Goal: Task Accomplishment & Management: Manage account settings

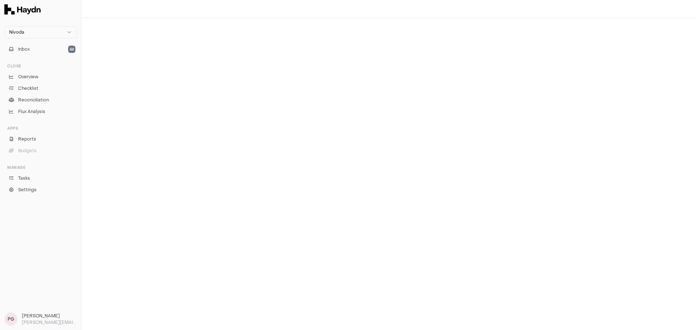
click at [44, 55] on div "Inbox 44" at bounding box center [40, 49] width 78 height 16
click at [45, 52] on button "Inbox 44" at bounding box center [40, 49] width 73 height 10
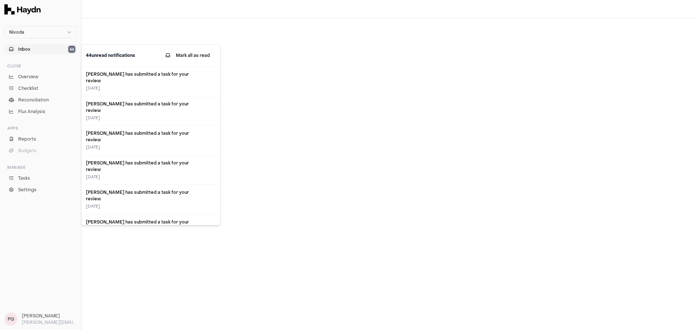
click at [44, 50] on button "Inbox 44" at bounding box center [40, 49] width 73 height 10
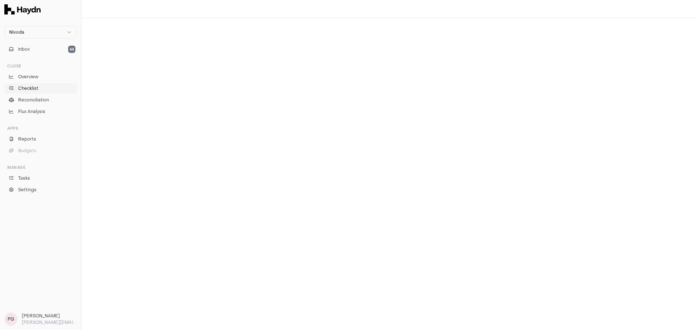
click at [25, 86] on span "Checklist" at bounding box center [28, 88] width 20 height 7
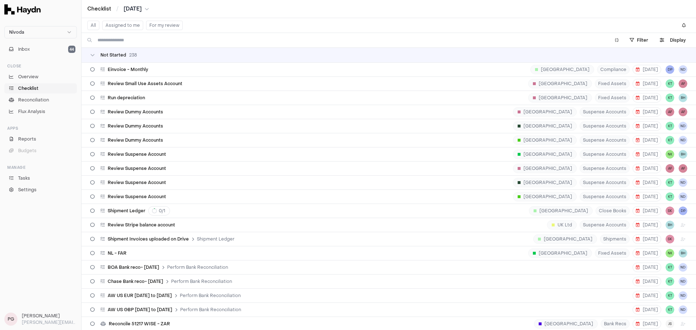
click at [140, 10] on span "[DATE]" at bounding box center [133, 8] width 18 height 7
click at [106, 65] on button "Sep" at bounding box center [112, 68] width 25 height 13
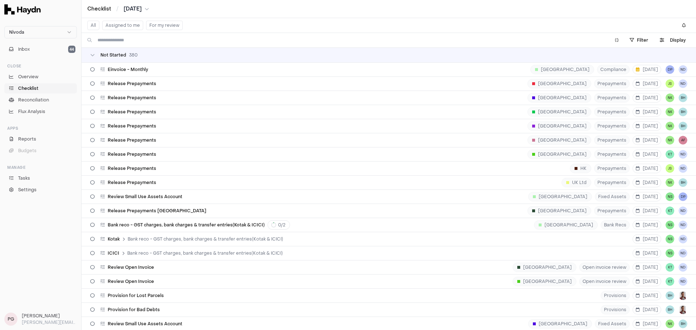
click at [138, 7] on span "[DATE]" at bounding box center [133, 8] width 18 height 7
click at [179, 53] on button "Aug" at bounding box center [191, 54] width 25 height 13
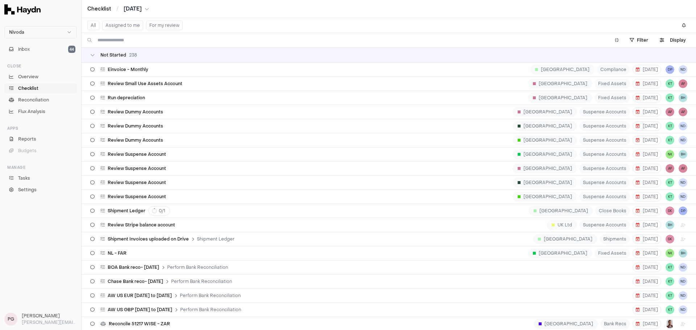
click at [166, 25] on button "For my review" at bounding box center [164, 25] width 37 height 9
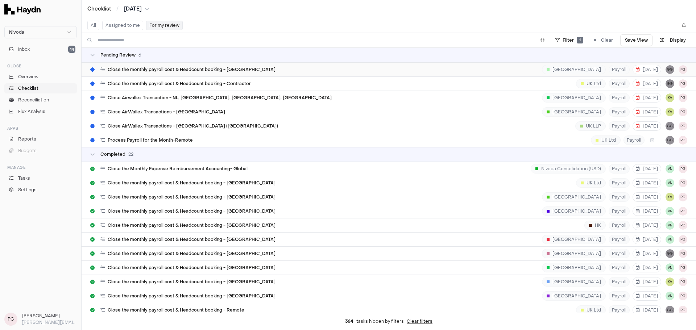
click at [166, 69] on span "Close the monthly payroll cost & Headcount booking - [GEOGRAPHIC_DATA]" at bounding box center [192, 70] width 168 height 6
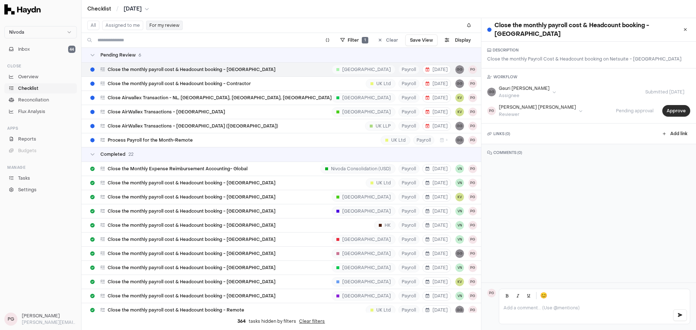
click at [676, 105] on button "Approve" at bounding box center [677, 111] width 28 height 12
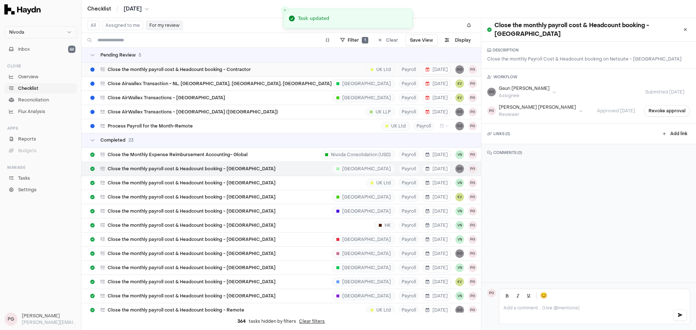
click at [245, 69] on span "Close the monthly payroll cost & Headcount booking - Contractor" at bounding box center [179, 70] width 143 height 6
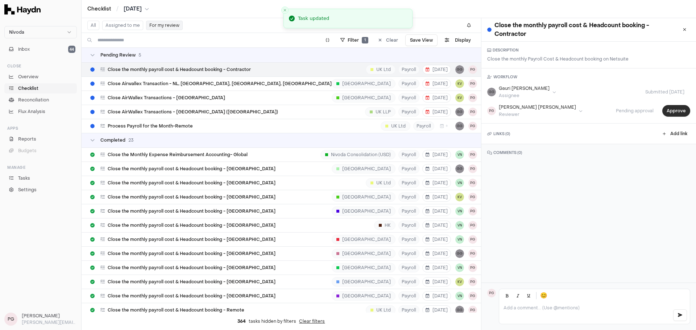
click at [672, 114] on button "Approve" at bounding box center [677, 111] width 28 height 12
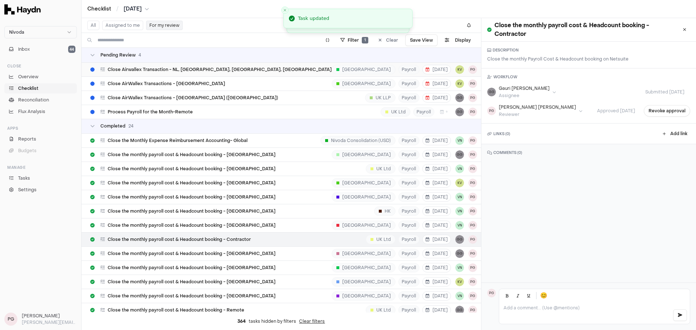
click at [221, 70] on div "Close Airwallex Transaction - NL, [GEOGRAPHIC_DATA], [GEOGRAPHIC_DATA], [GEOGRA…" at bounding box center [283, 70] width 387 height 14
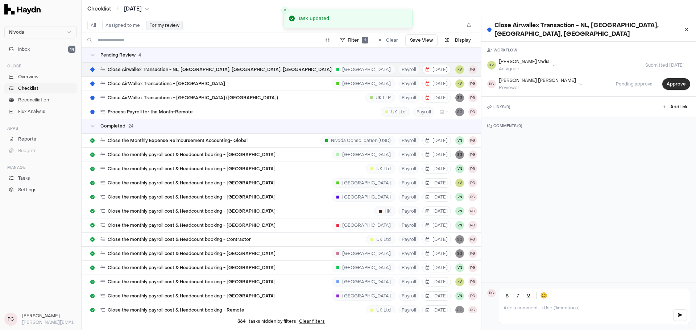
click at [663, 78] on button "Approve" at bounding box center [677, 84] width 28 height 12
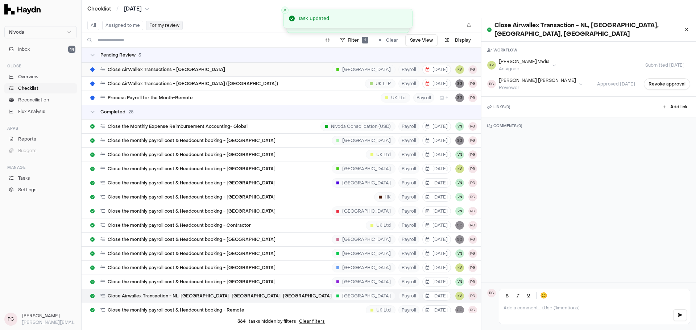
click at [212, 73] on div "Close AirWallex Transactions - [GEOGRAPHIC_DATA] [GEOGRAPHIC_DATA] Payroll [DAT…" at bounding box center [283, 70] width 387 height 14
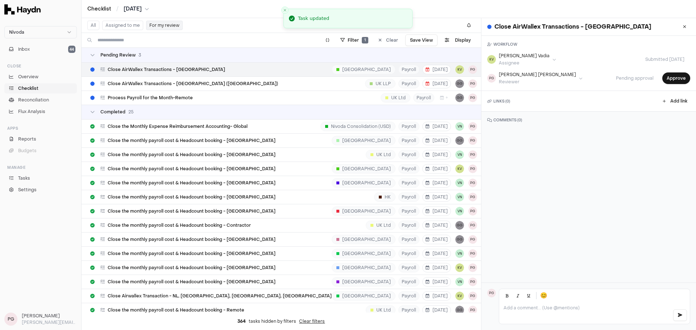
click at [683, 73] on div "Pending approval Approve" at bounding box center [650, 79] width 80 height 12
click at [681, 78] on button "Approve" at bounding box center [677, 79] width 28 height 12
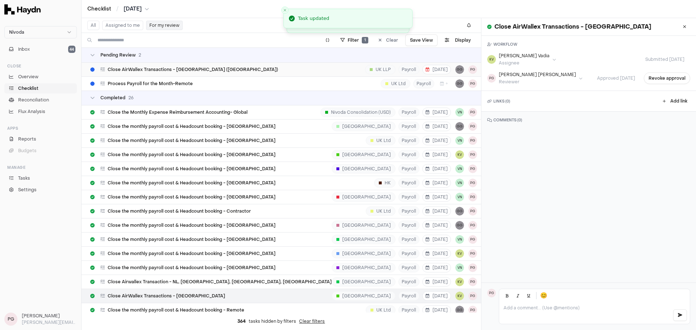
click at [226, 70] on div "Close AirWallex Transactions - [GEOGRAPHIC_DATA] ([GEOGRAPHIC_DATA]) [GEOGRAPHI…" at bounding box center [283, 70] width 387 height 14
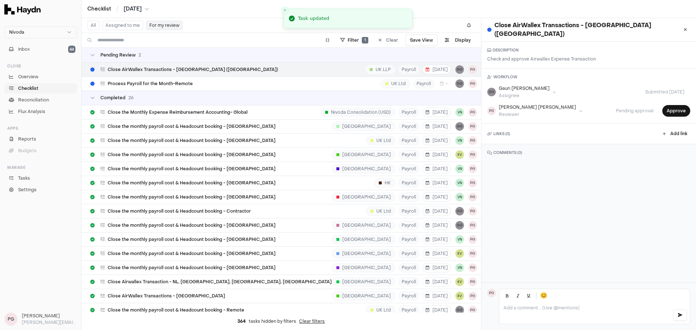
click at [666, 112] on div "WORKFLOW GG [PERSON_NAME] Assignee Submitted [DATE] PG [PERSON_NAME] Reviewer P…" at bounding box center [589, 96] width 215 height 55
click at [666, 107] on button "Approve" at bounding box center [677, 111] width 28 height 12
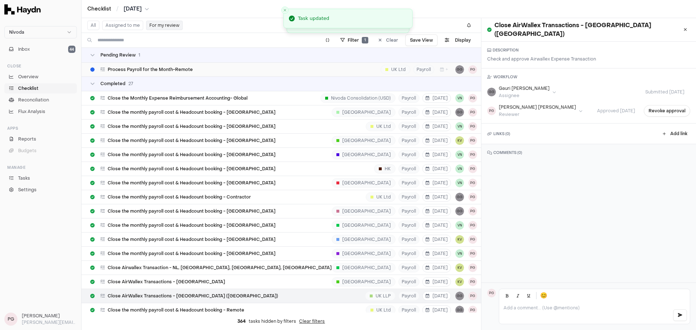
click at [230, 69] on div "Process Payroll for the Month-Remote UK Ltd Payroll + GG PG" at bounding box center [283, 70] width 387 height 14
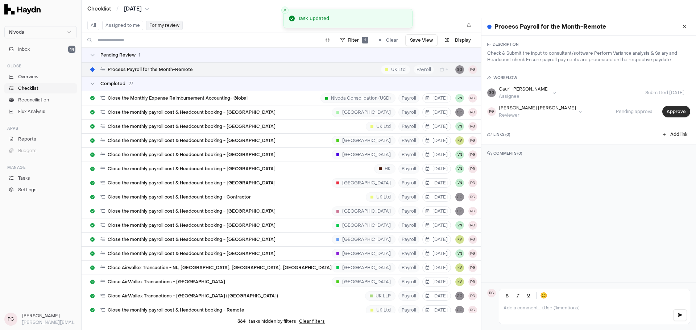
click at [667, 113] on button "Approve" at bounding box center [677, 112] width 28 height 12
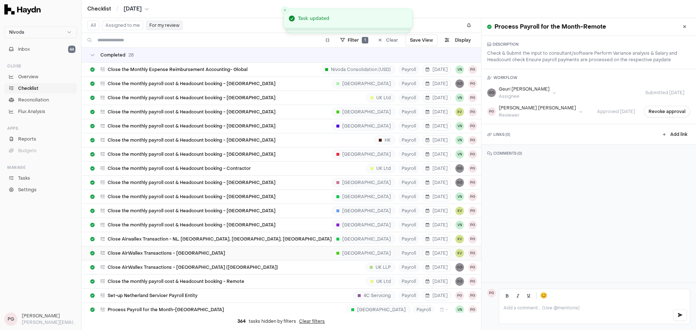
scroll to position [160, 0]
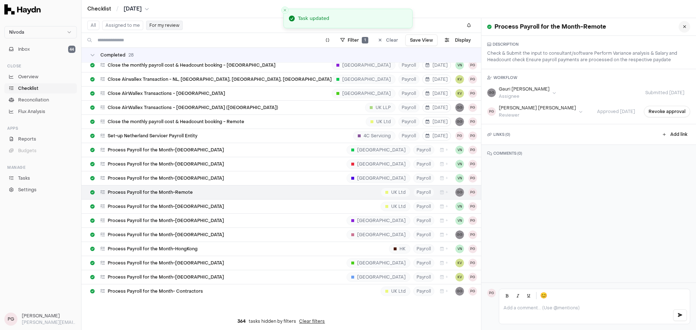
click at [681, 31] on button at bounding box center [685, 27] width 12 height 12
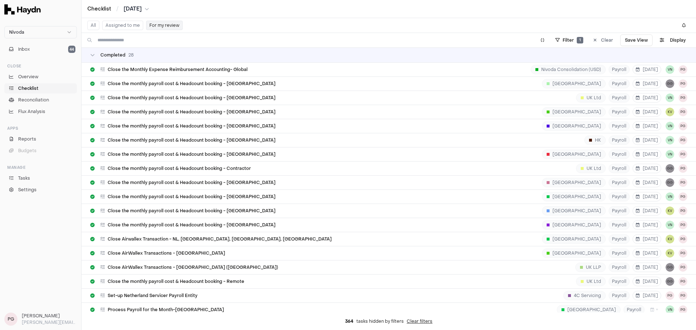
click at [214, 27] on div "All Assigned to me For my review" at bounding box center [389, 25] width 615 height 15
click at [138, 7] on span "[DATE]" at bounding box center [133, 8] width 18 height 7
click at [110, 69] on button "Sep" at bounding box center [112, 68] width 25 height 13
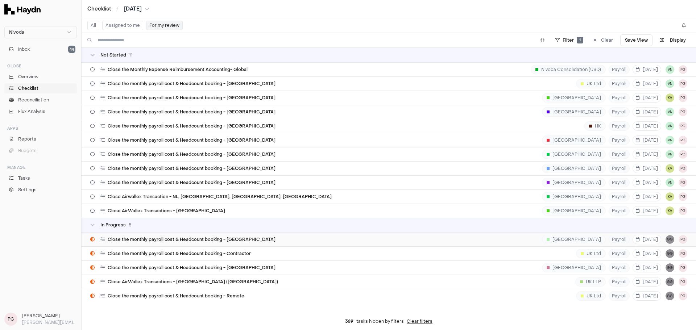
click at [186, 242] on span "Close the monthly payroll cost & Headcount booking - [GEOGRAPHIC_DATA]" at bounding box center [192, 240] width 168 height 6
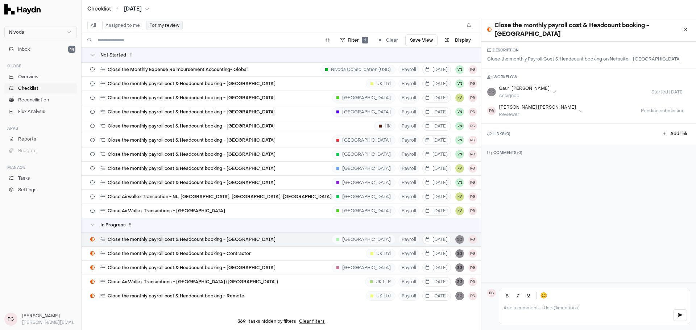
click at [681, 29] on button at bounding box center [686, 30] width 10 height 12
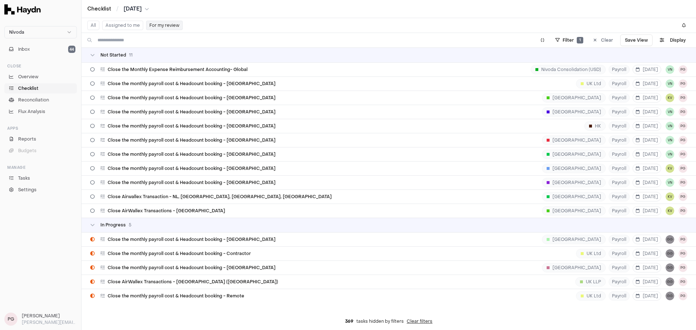
click at [136, 15] on div "Checklist / [DATE]" at bounding box center [389, 9] width 615 height 18
click at [136, 11] on span "[DATE]" at bounding box center [133, 8] width 18 height 7
click at [179, 54] on button "Aug" at bounding box center [191, 54] width 25 height 13
